Goal: Find specific page/section: Find specific page/section

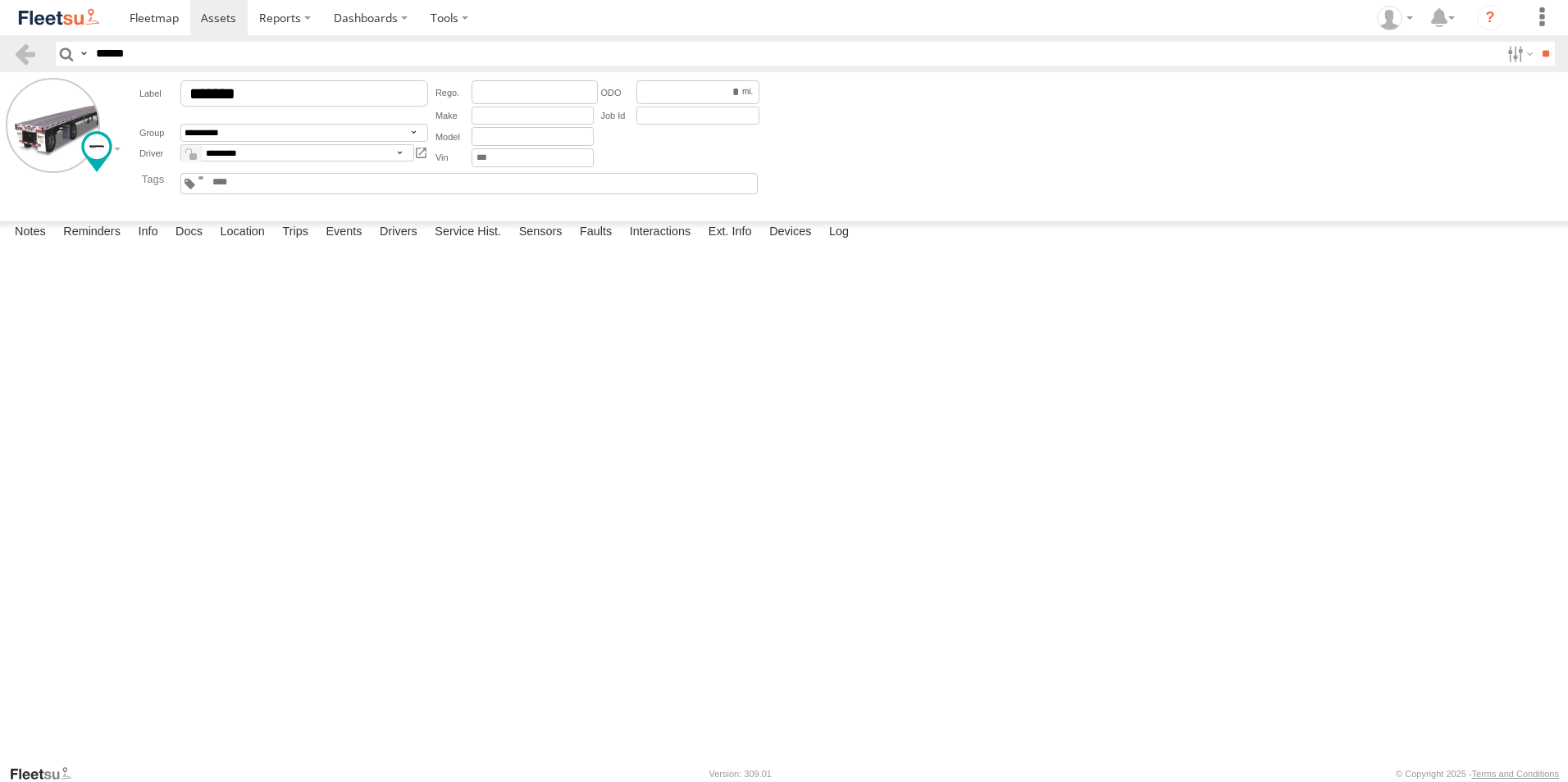
select select "****"
click at [214, 18] on span at bounding box center [219, 18] width 36 height 16
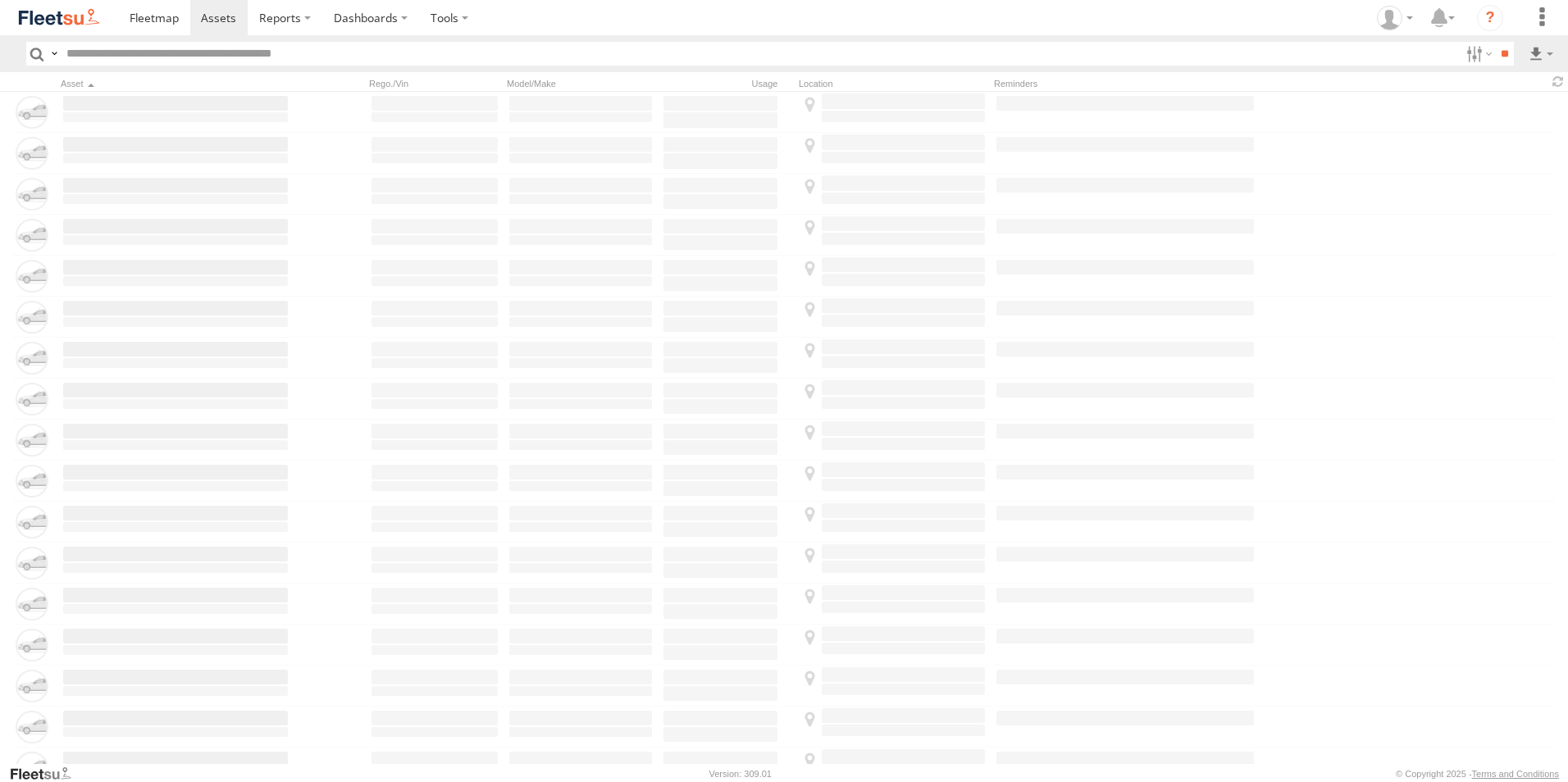
click at [213, 44] on input "text" at bounding box center [760, 53] width 1400 height 23
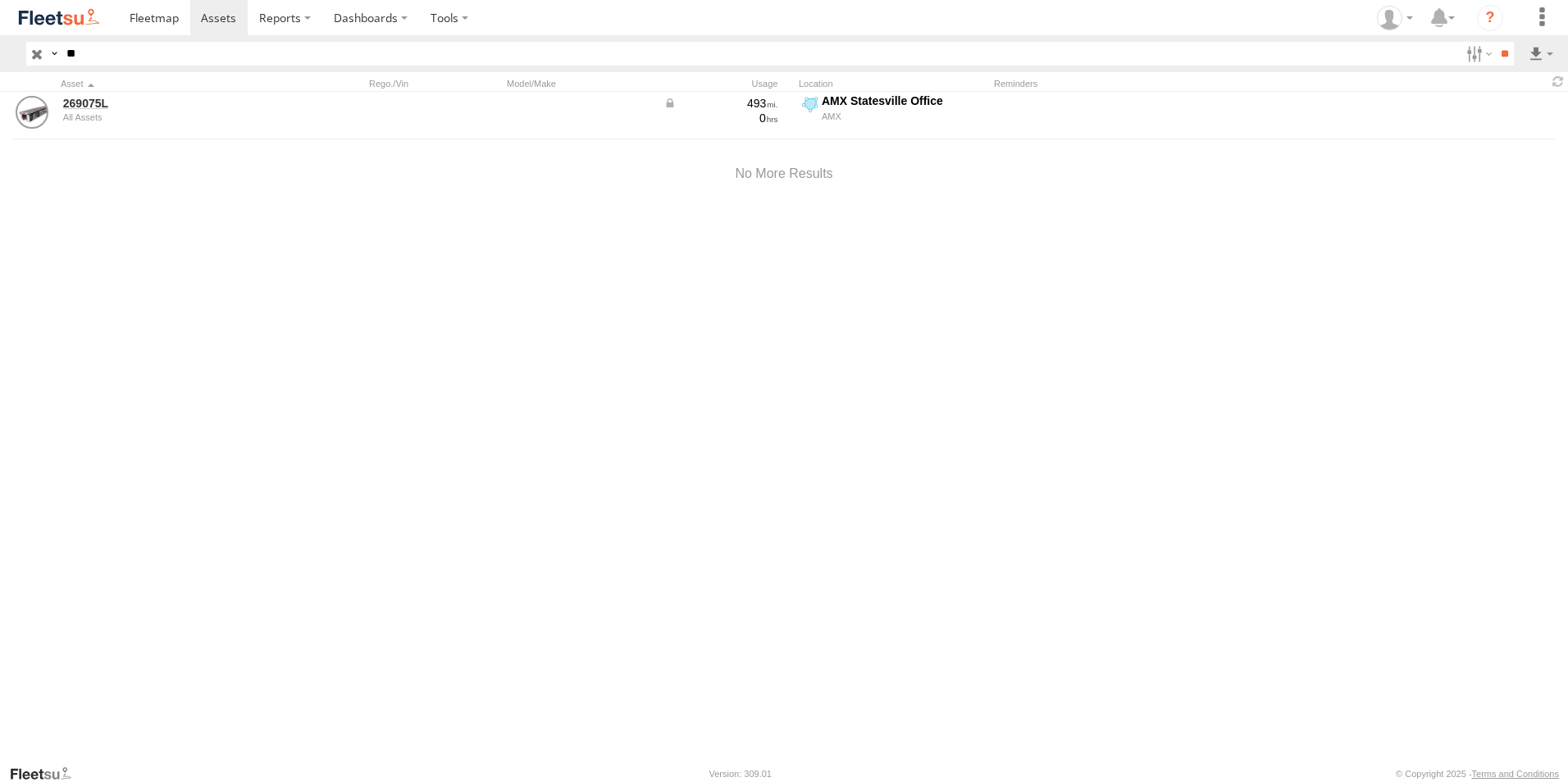
type input "*"
